Goal: Task Accomplishment & Management: Complete application form

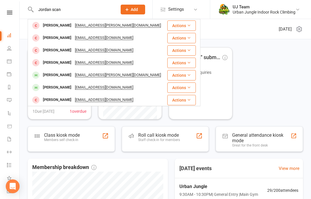
type input "Jordan scan"
click at [62, 39] on div "[PERSON_NAME]" at bounding box center [57, 38] width 32 height 8
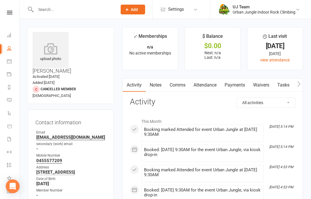
click at [265, 85] on link "Waivers" at bounding box center [261, 84] width 24 height 13
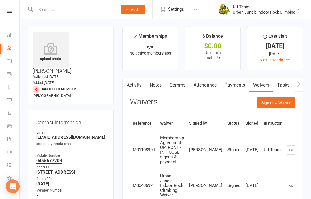
click at [278, 103] on button "Sign new Waiver" at bounding box center [276, 102] width 39 height 10
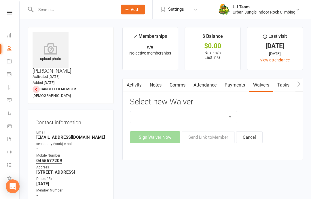
click at [227, 118] on select "Assumption Of Risk & Lead Climbing Rules Membership Agreement - FIXED/FLEXI - I…" at bounding box center [183, 117] width 107 height 12
select select "11645"
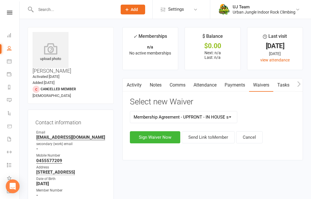
click at [155, 138] on button "Sign Waiver Now" at bounding box center [155, 137] width 50 height 12
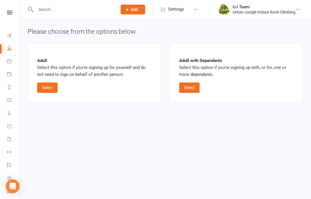
click at [48, 87] on button "Select" at bounding box center [47, 87] width 20 height 10
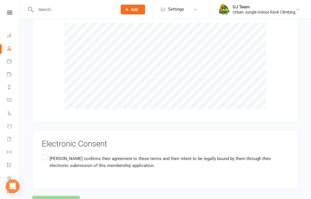
scroll to position [584, 0]
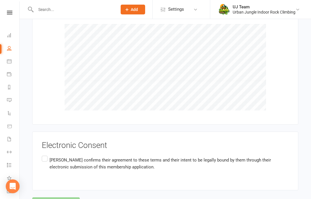
click at [44, 154] on label "[PERSON_NAME] confirms their agreement to these terms and their intent to be le…" at bounding box center [165, 163] width 247 height 18
click at [44, 154] on input "[PERSON_NAME] confirms their agreement to these terms and their intent to be le…" at bounding box center [44, 154] width 4 height 0
